Goal: Use online tool/utility: Use online tool/utility

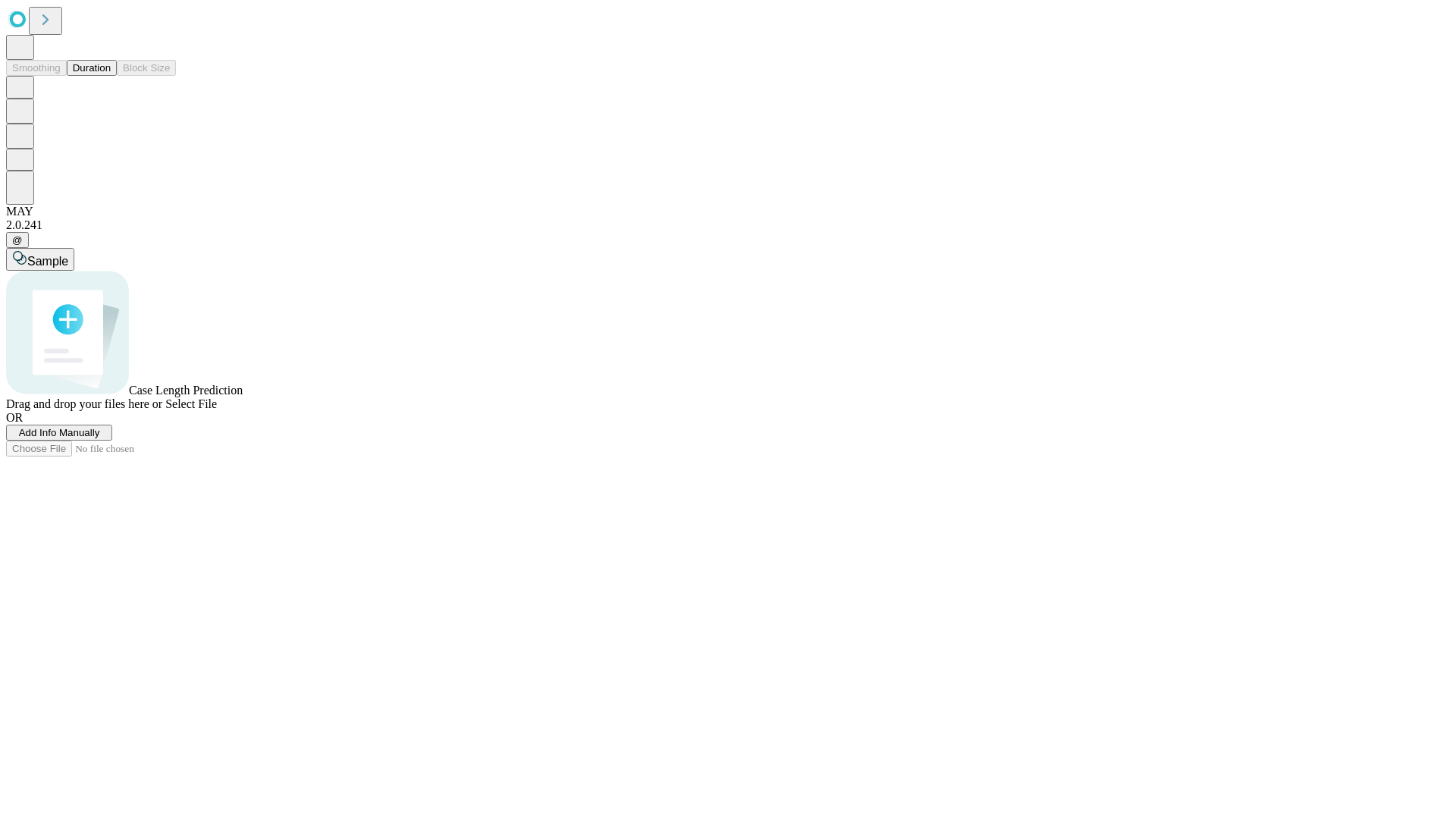
click at [111, 76] on button "Duration" at bounding box center [92, 68] width 50 height 16
click at [100, 438] on span "Add Info Manually" at bounding box center [59, 432] width 81 height 11
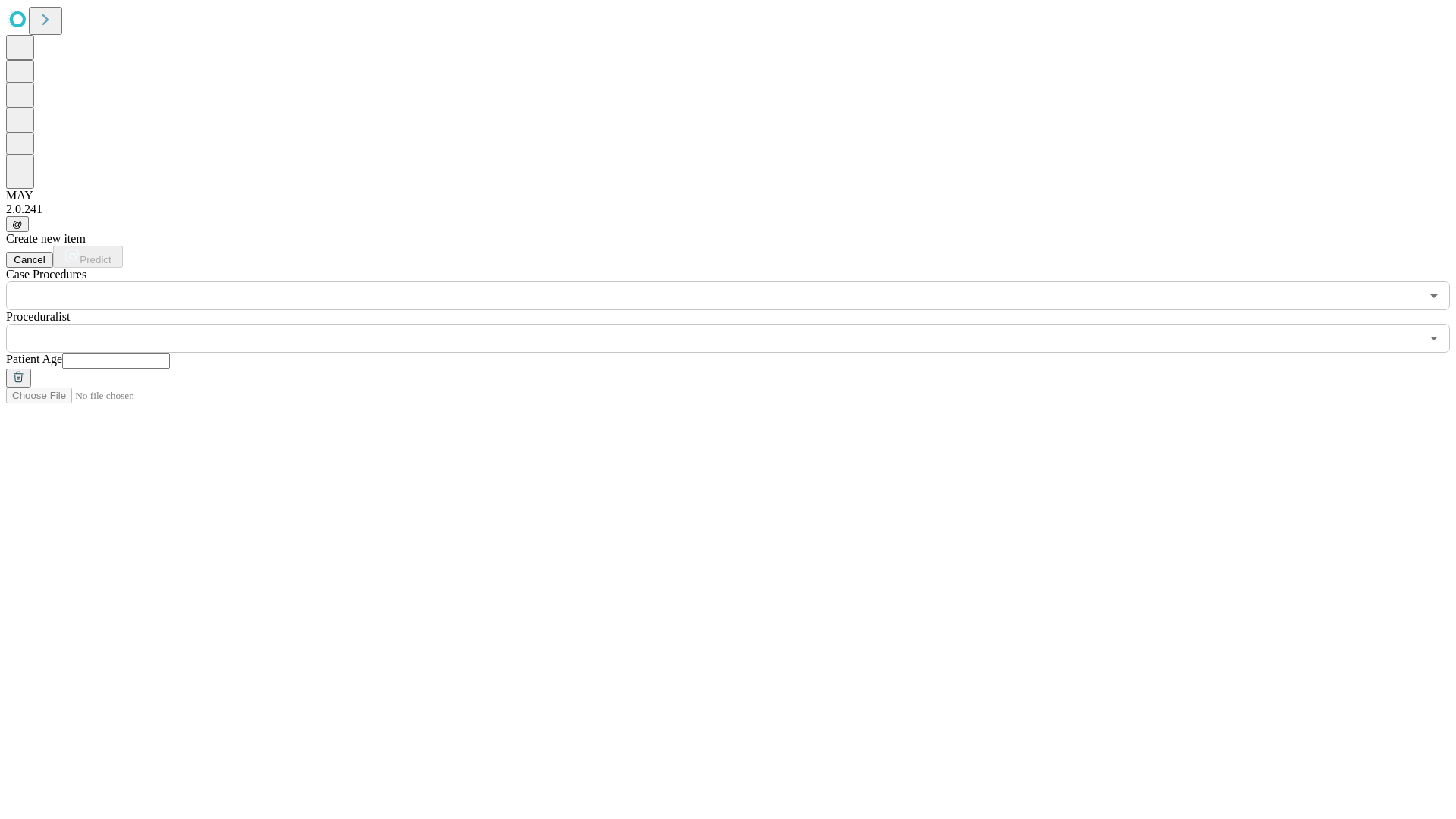
click at [170, 354] on input "text" at bounding box center [116, 361] width 108 height 15
type input "**"
click at [738, 324] on input "text" at bounding box center [713, 338] width 1414 height 29
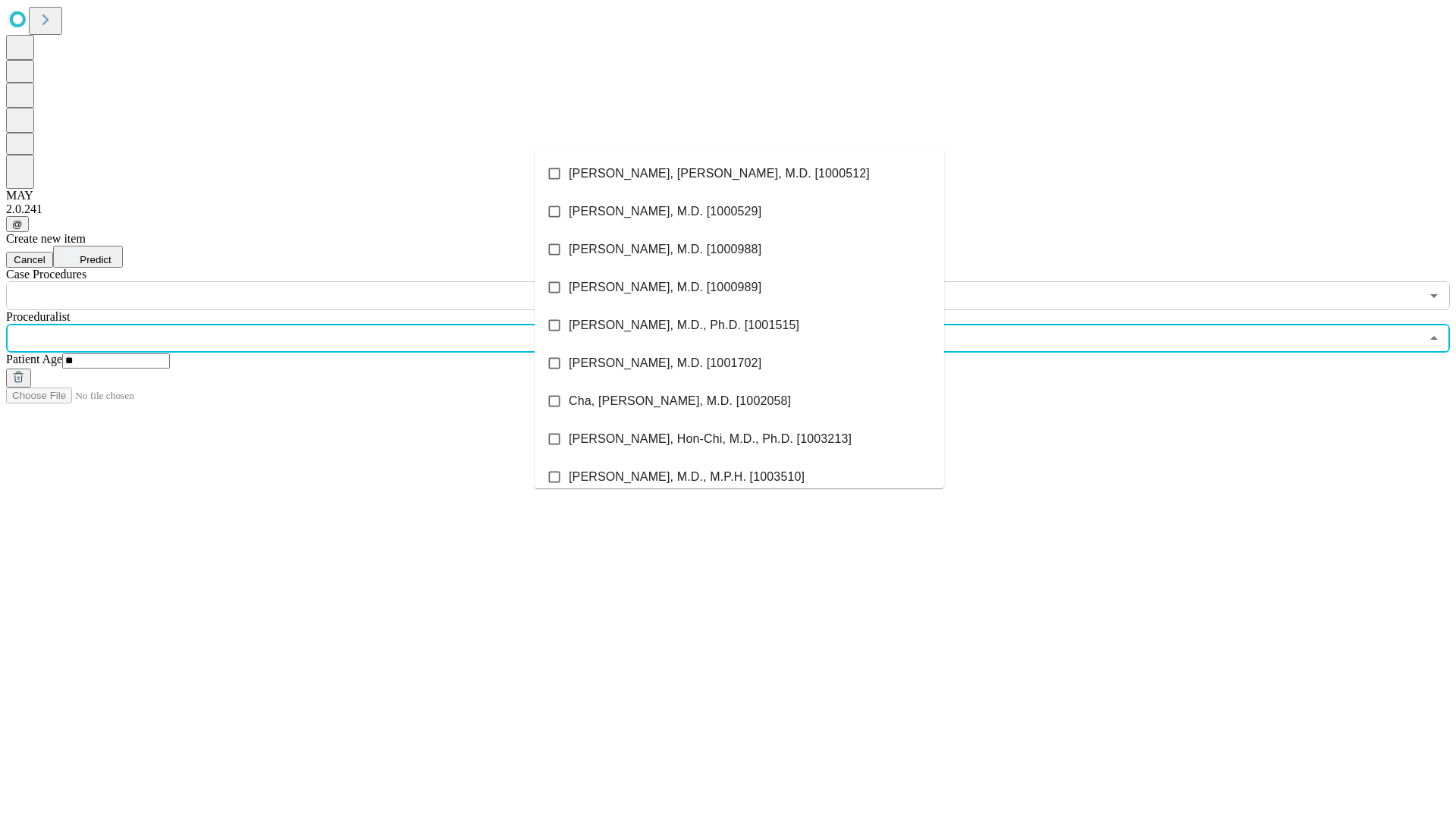
click at [739, 173] on li "[PERSON_NAME], [PERSON_NAME], M.D. [1000512]" at bounding box center [740, 173] width 410 height 38
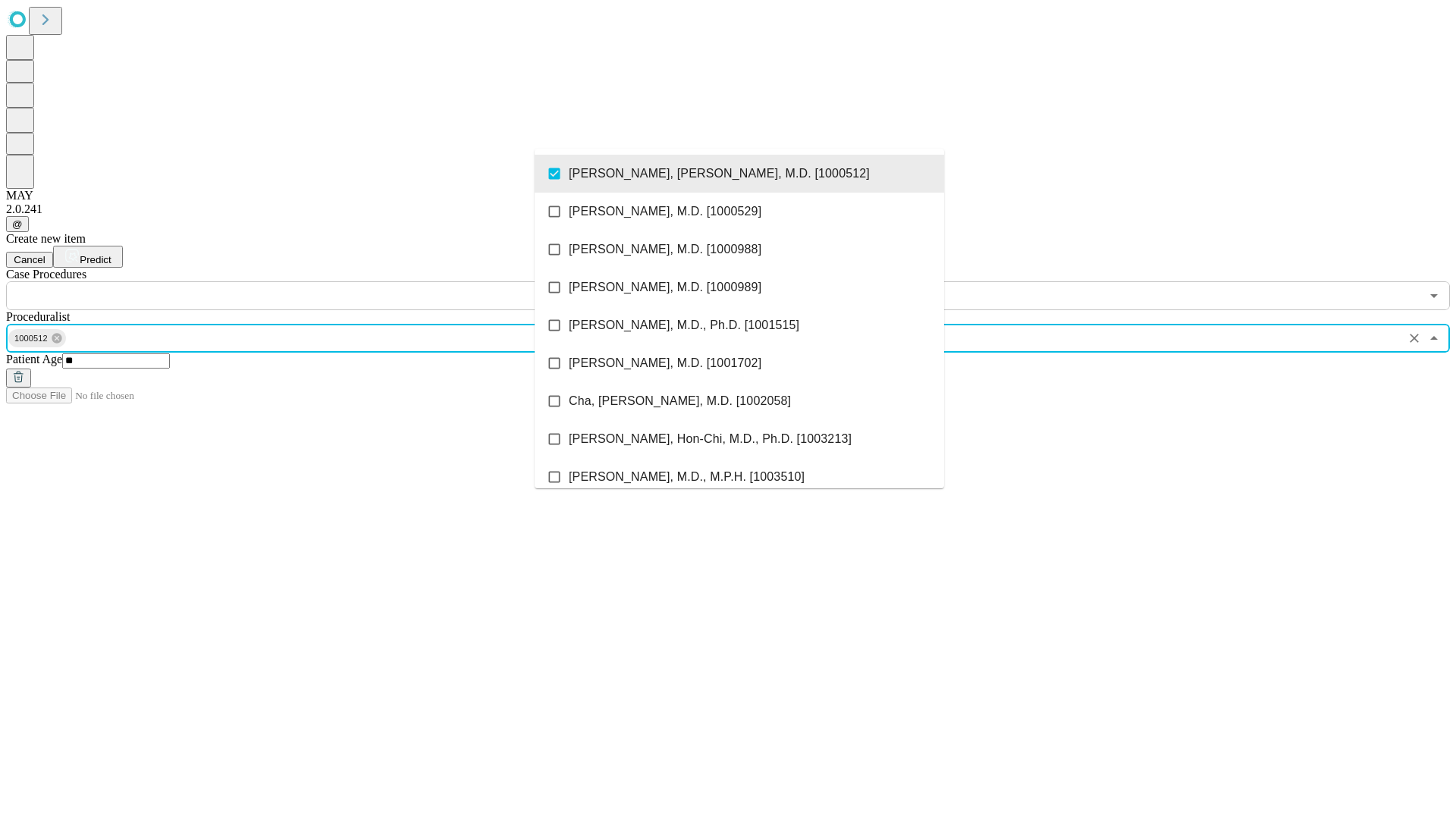
click at [318, 281] on input "text" at bounding box center [713, 295] width 1414 height 29
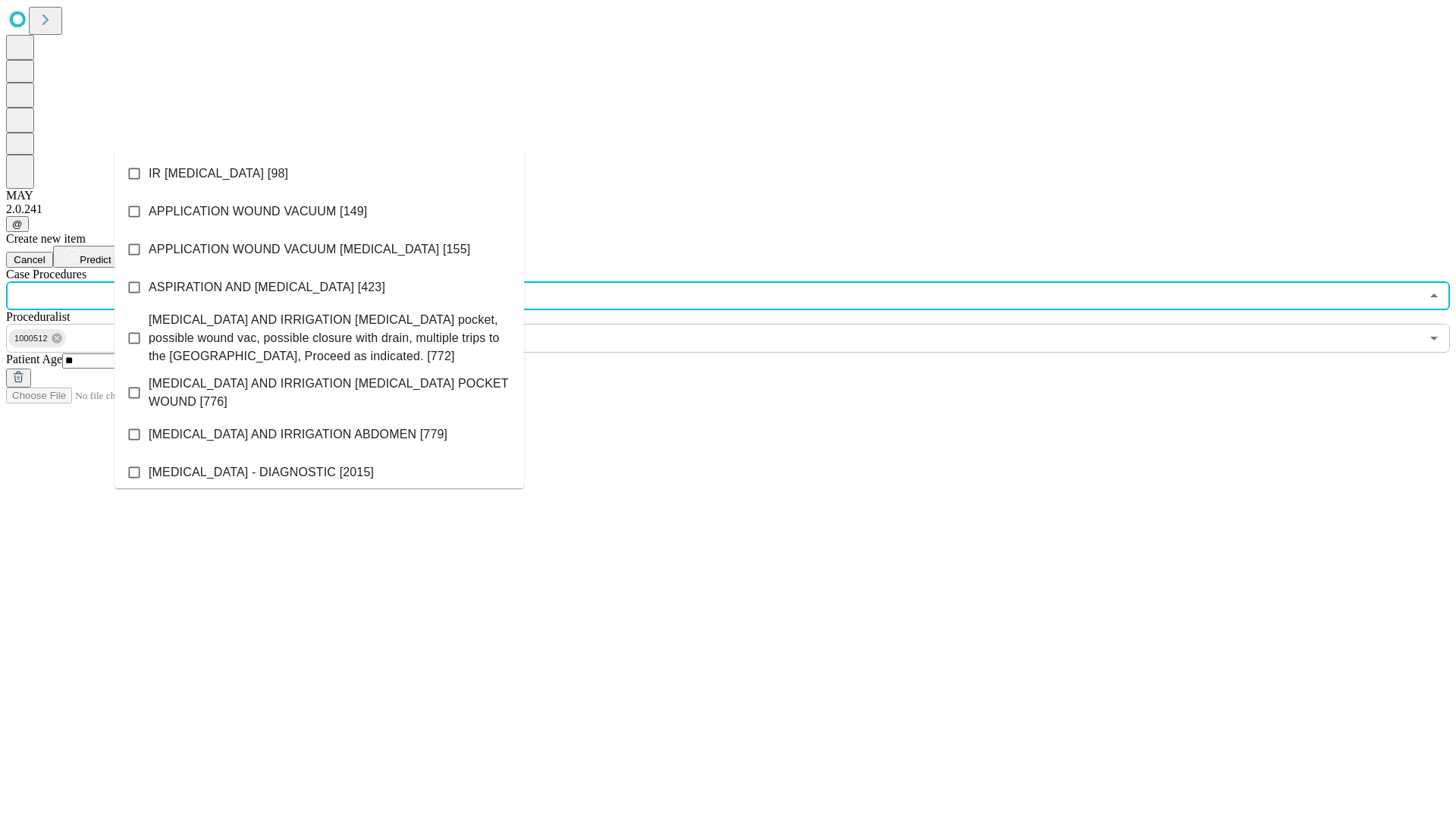
click at [319, 173] on li "IR [MEDICAL_DATA] [98]" at bounding box center [319, 173] width 410 height 38
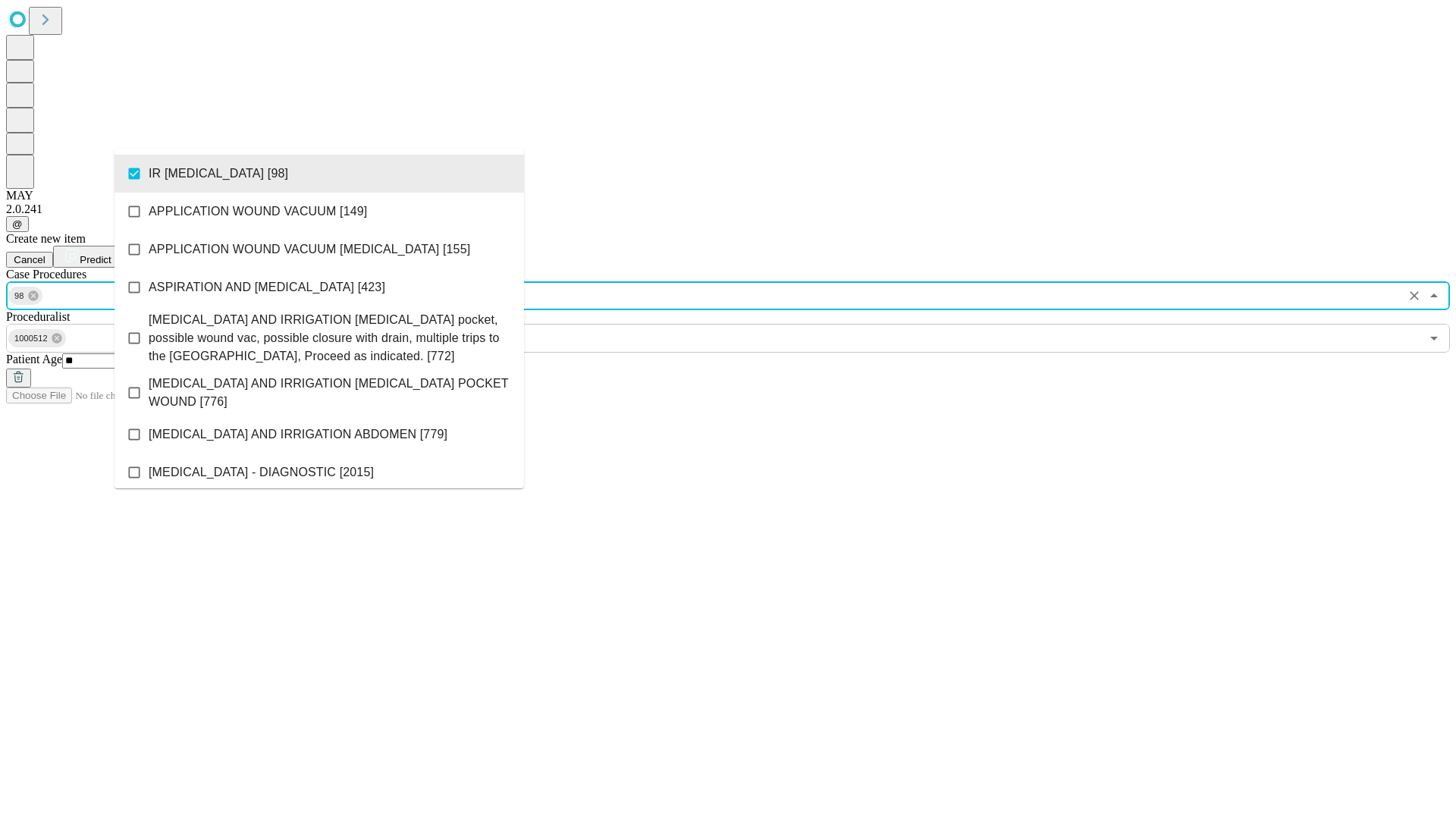
click at [111, 254] on span "Predict" at bounding box center [95, 259] width 31 height 11
